Goal: Information Seeking & Learning: Learn about a topic

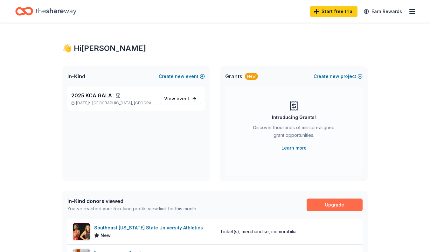
click at [316, 203] on link "Upgrade" at bounding box center [335, 204] width 56 height 13
click at [332, 205] on link "Upgrade" at bounding box center [335, 204] width 56 height 13
click at [330, 12] on link "Start free trial" at bounding box center [333, 11] width 47 height 11
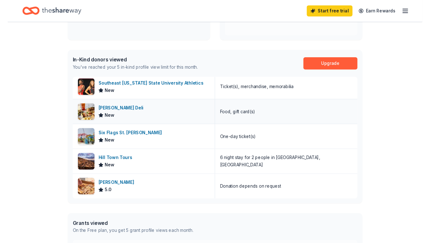
scroll to position [136, 0]
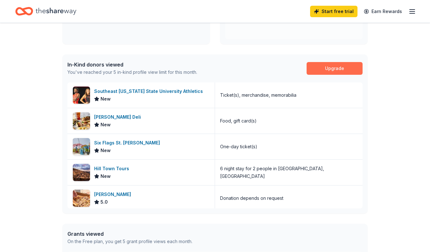
click at [332, 66] on link "Upgrade" at bounding box center [335, 68] width 56 height 13
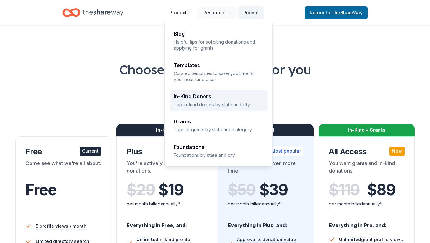
click at [194, 102] on p "Top in-kind donors by state and city" at bounding box center [219, 104] width 90 height 6
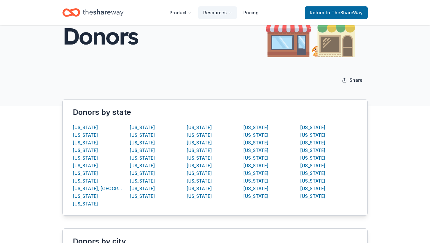
scroll to position [63, 0]
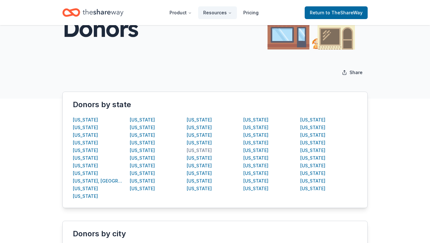
click at [197, 149] on div "[US_STATE]" at bounding box center [199, 151] width 25 height 8
